Goal: Navigation & Orientation: Find specific page/section

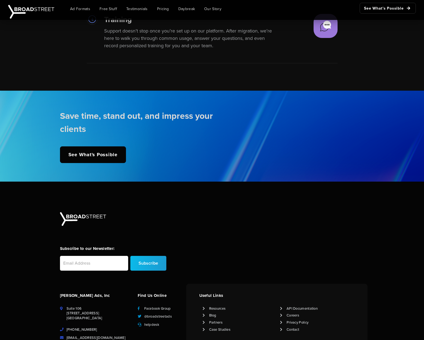
scroll to position [1250, 0]
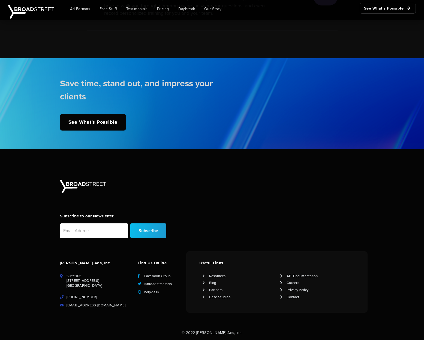
drag, startPoint x: 91, startPoint y: 286, endPoint x: 64, endPoint y: 285, distance: 27.0
click at [64, 285] on li "Suite [STREET_ADDRESS]" at bounding box center [95, 280] width 71 height 15
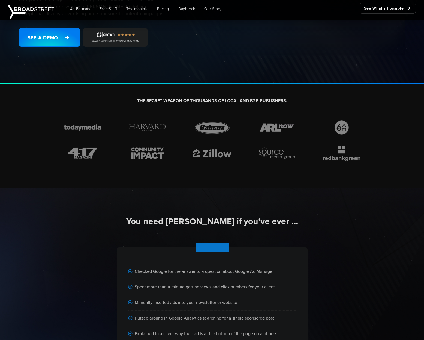
scroll to position [0, 0]
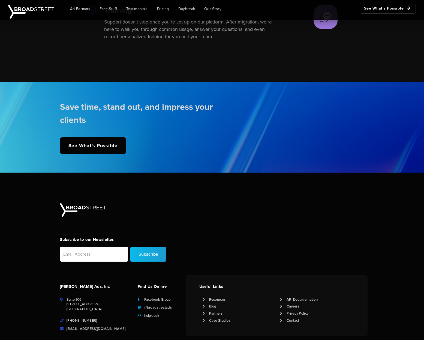
scroll to position [1250, 0]
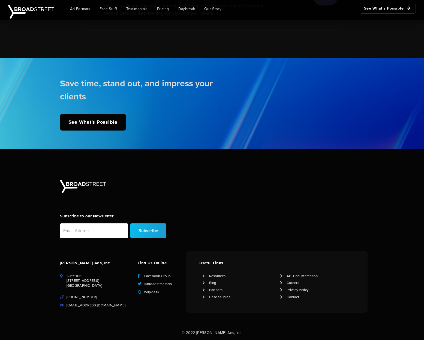
click at [204, 291] on icon at bounding box center [204, 290] width 3 height 4
click at [206, 290] on li "Partners" at bounding box center [238, 289] width 71 height 5
click at [204, 290] on icon at bounding box center [204, 290] width 3 height 4
click at [217, 291] on link "Partners" at bounding box center [215, 289] width 13 height 5
